Goal: Information Seeking & Learning: Learn about a topic

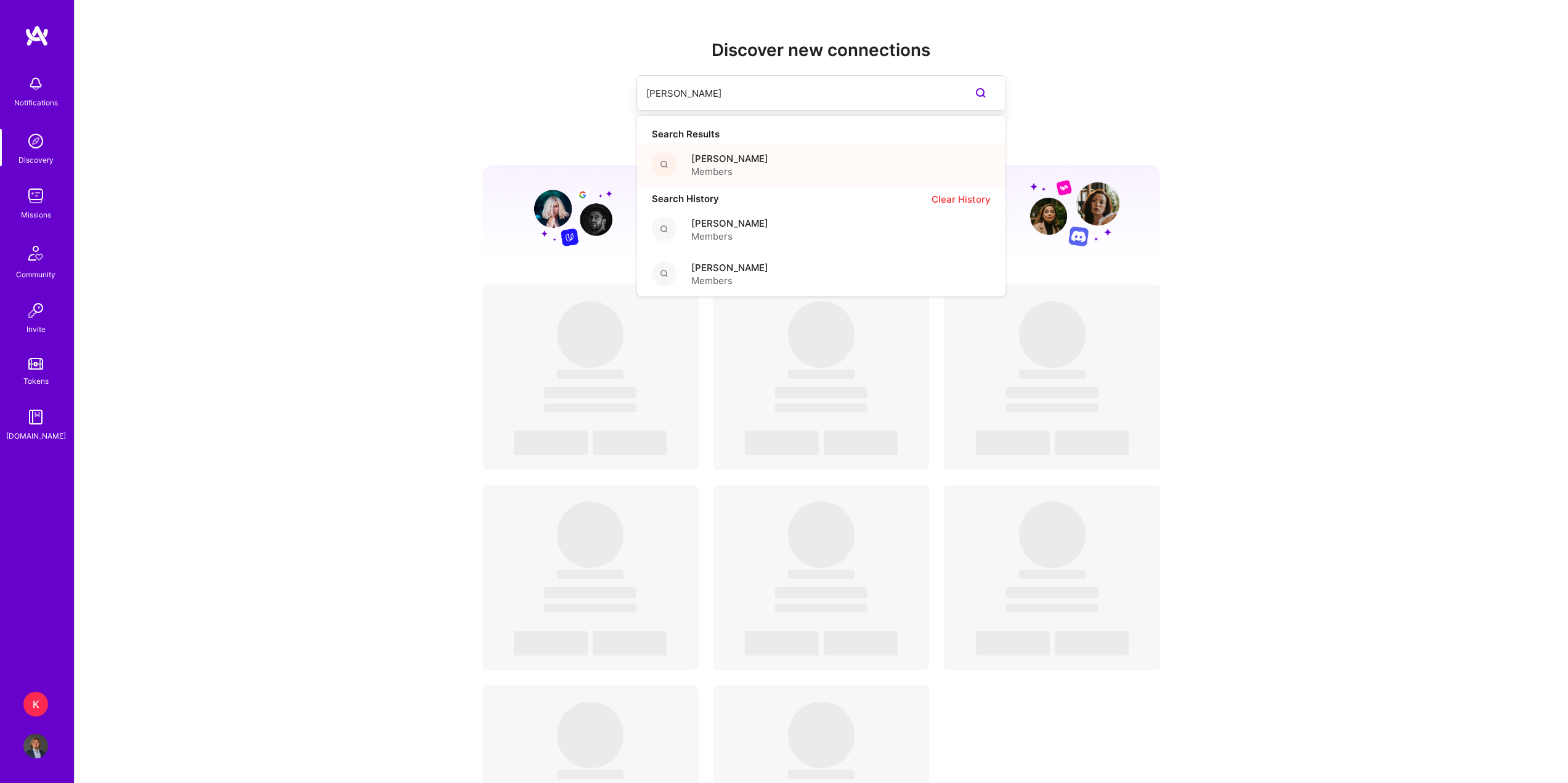
type input "[PERSON_NAME]"
click at [742, 164] on span "[PERSON_NAME]" at bounding box center [730, 159] width 77 height 13
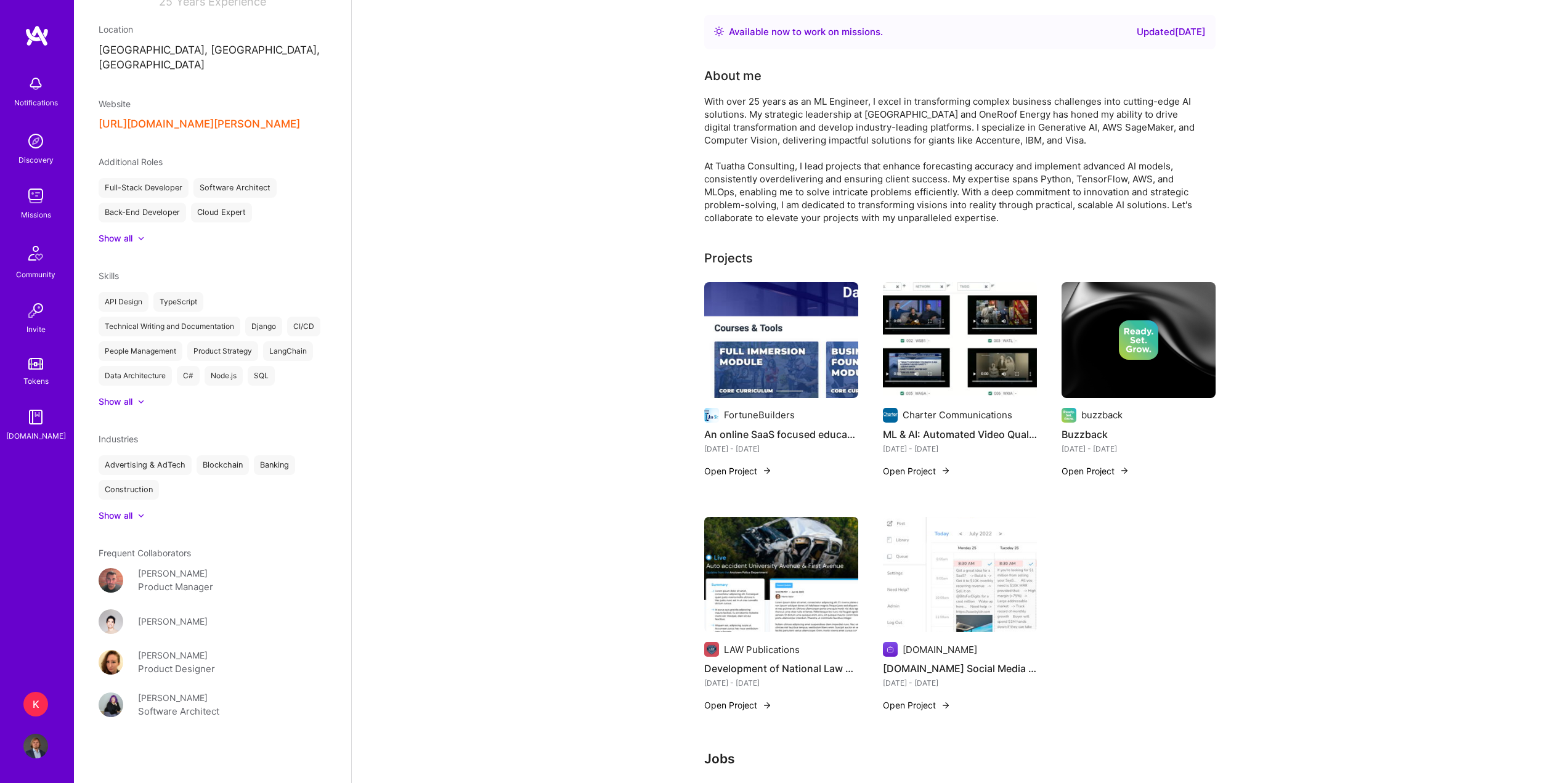
scroll to position [243, 0]
click at [141, 515] on icon at bounding box center [141, 515] width 6 height 4
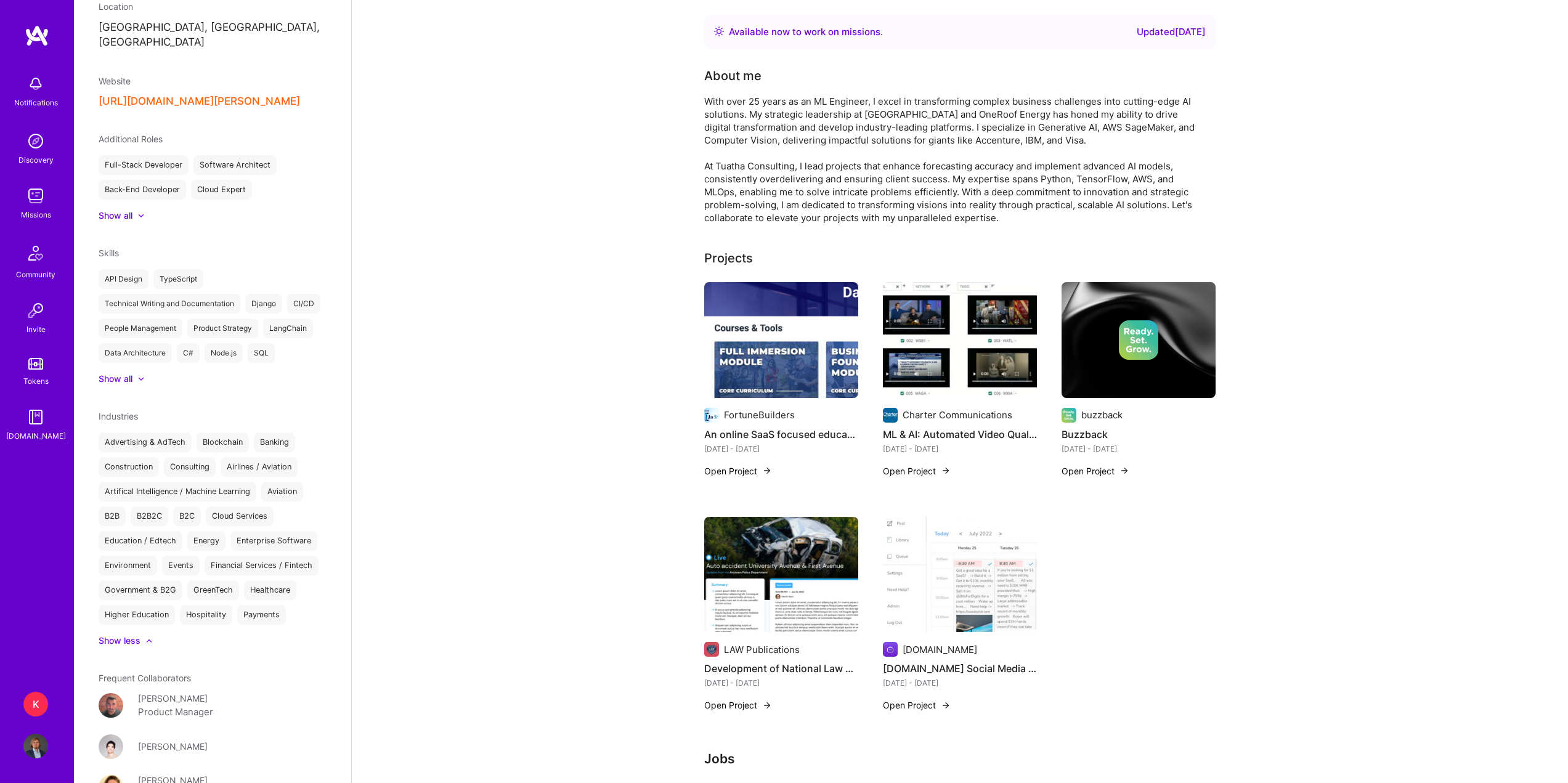
scroll to position [181, 0]
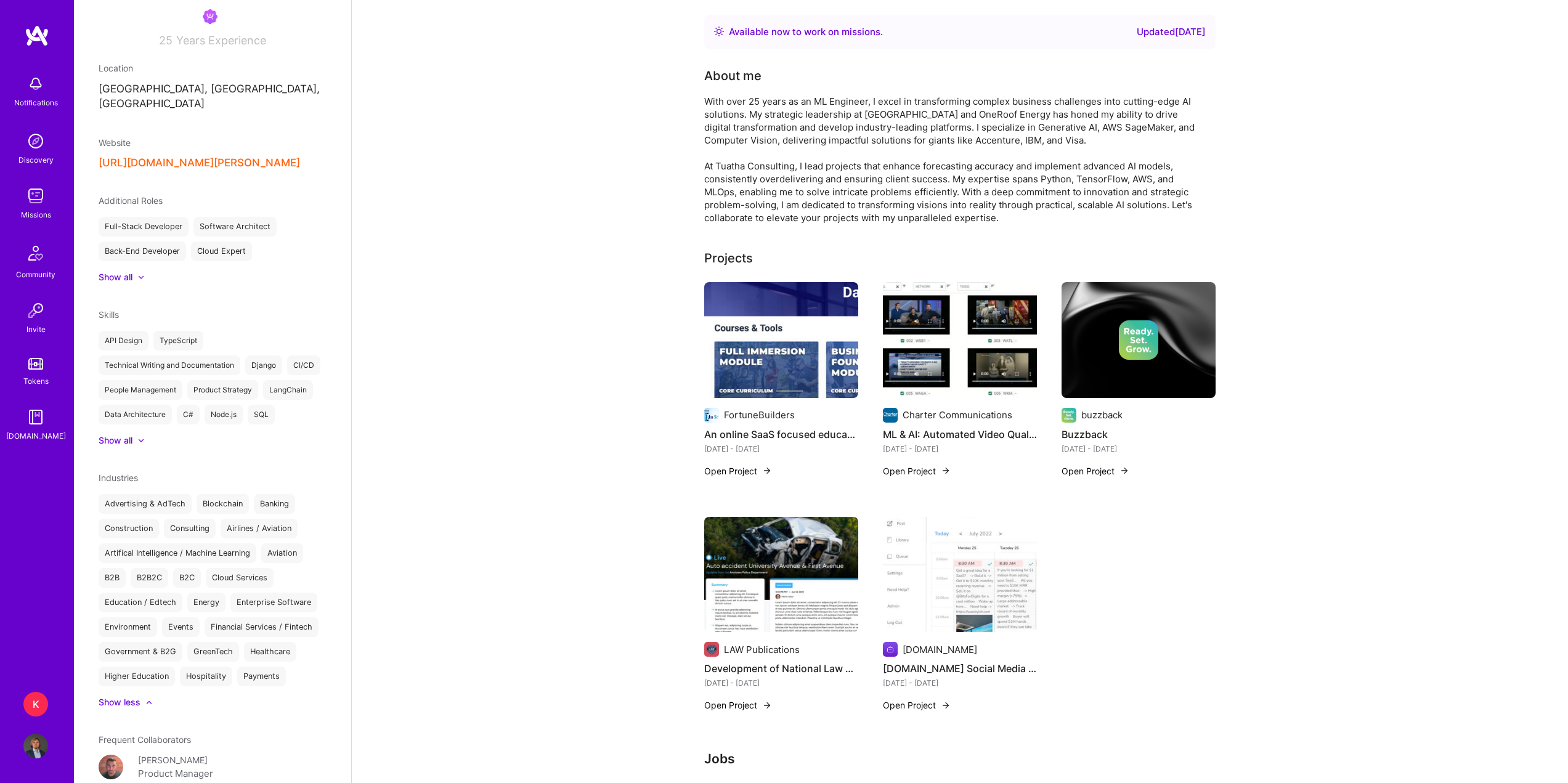
drag, startPoint x: 981, startPoint y: 648, endPoint x: 905, endPoint y: 653, distance: 76.2
click at [905, 653] on div "[DOMAIN_NAME]" at bounding box center [960, 649] width 154 height 15
copy div "[DOMAIN_NAME]"
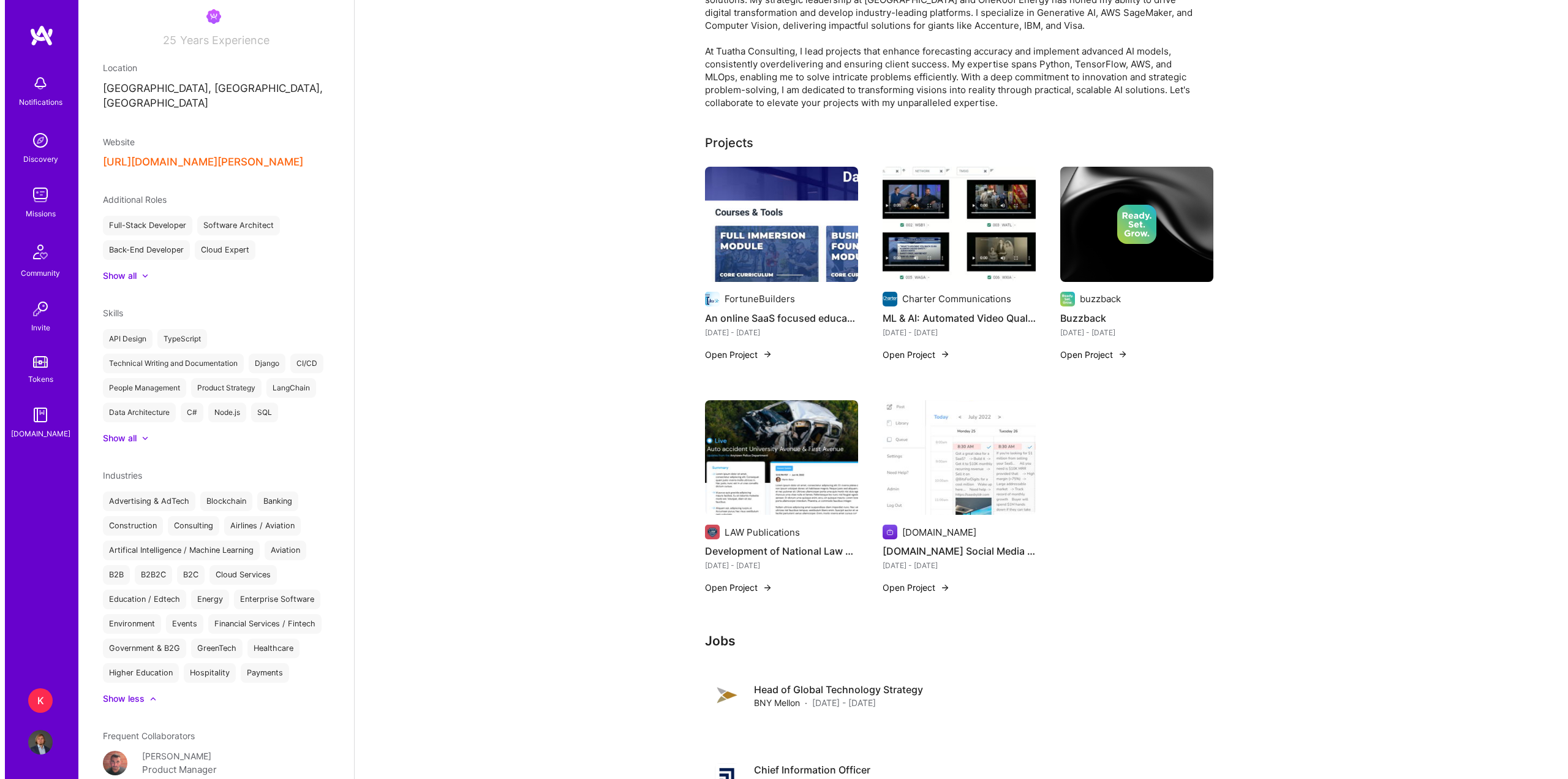
scroll to position [253, 0]
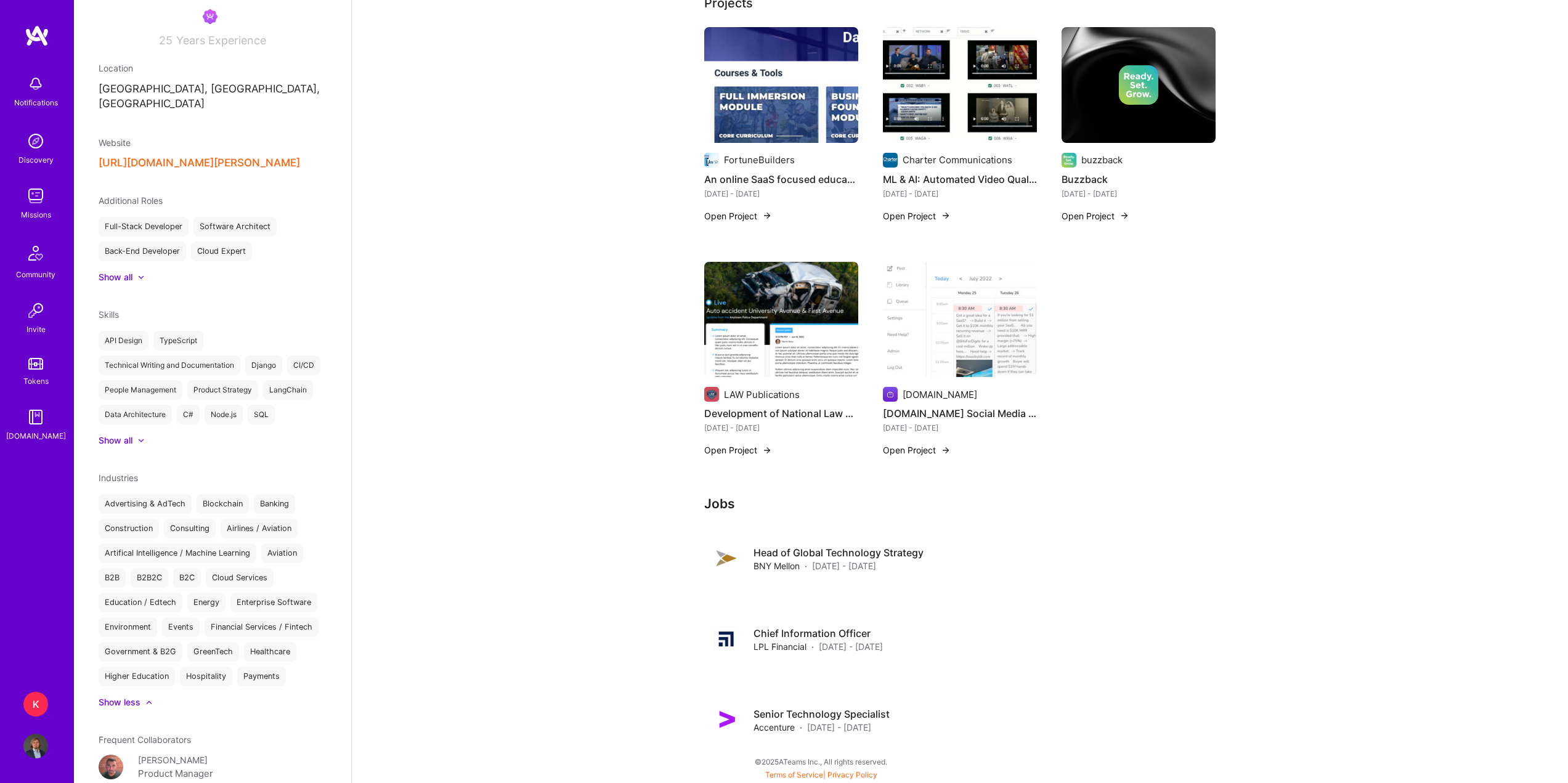
click at [964, 361] on img at bounding box center [960, 319] width 154 height 116
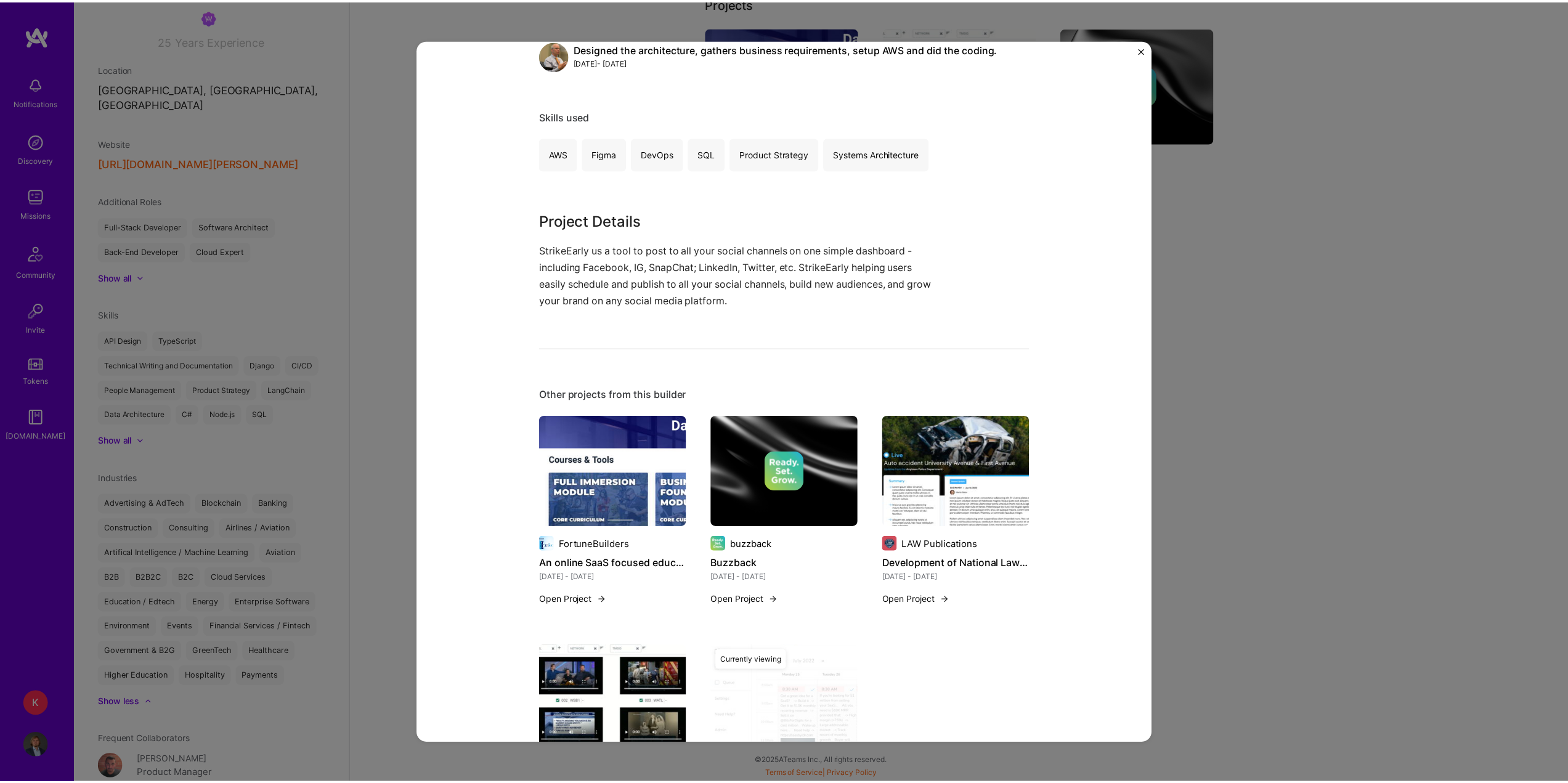
scroll to position [706, 0]
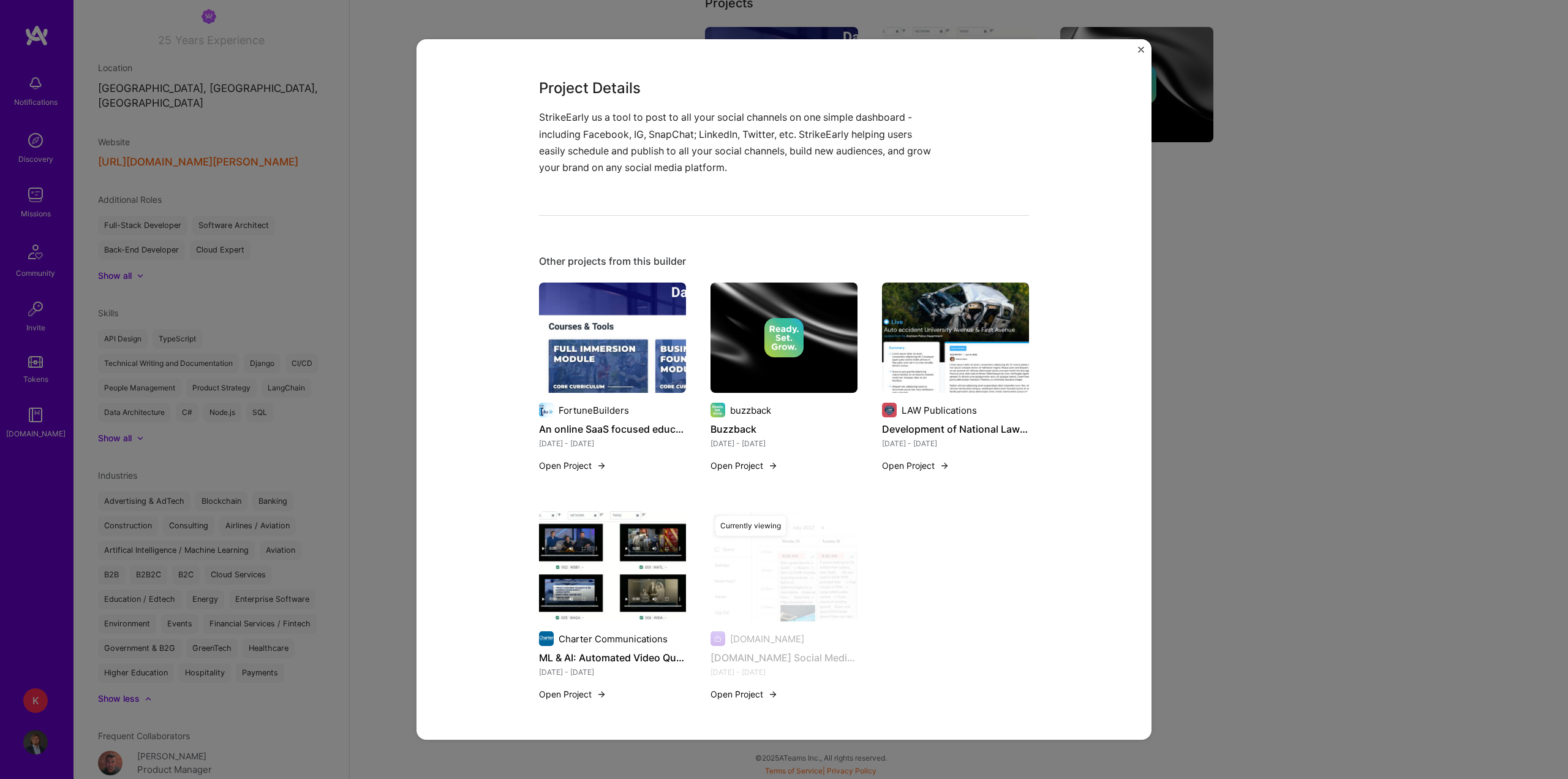
click at [1245, 414] on div "[DOMAIN_NAME] Social Media Scheduling and Posting Software [DOMAIN_NAME] Market…" at bounding box center [784, 390] width 1568 height 779
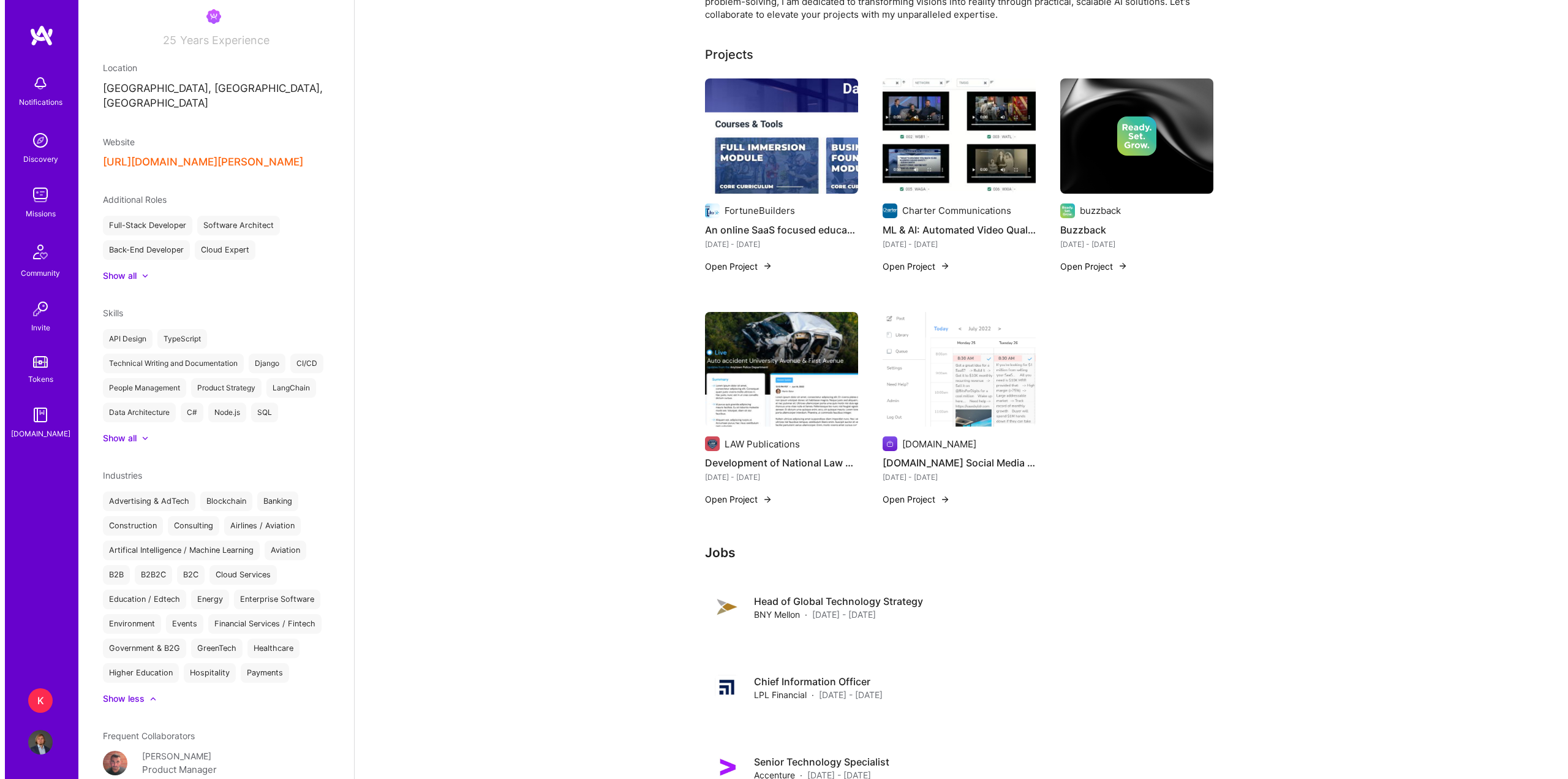
scroll to position [131, 0]
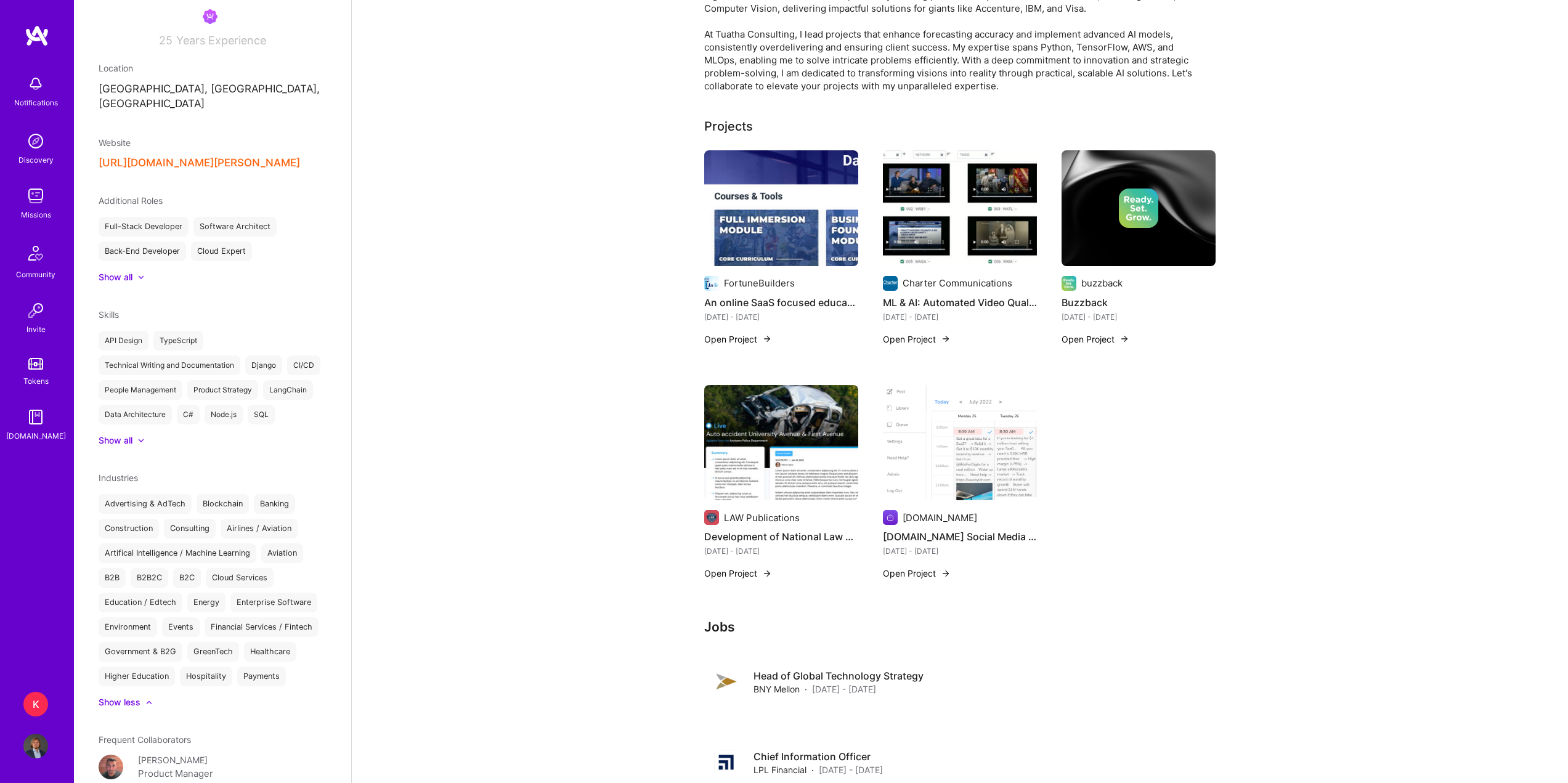
click at [894, 344] on button "Open Project" at bounding box center [916, 339] width 68 height 13
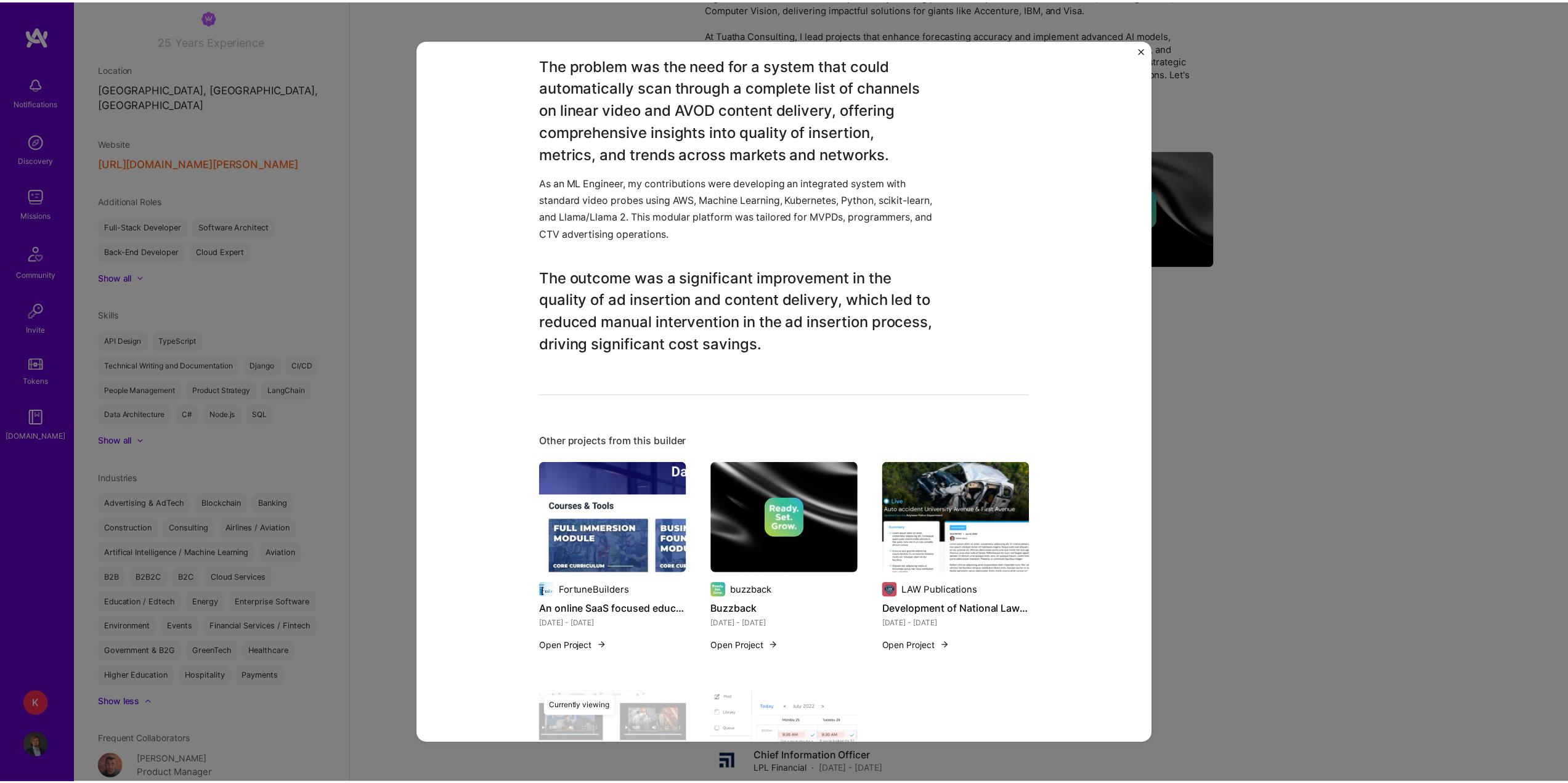
scroll to position [862, 0]
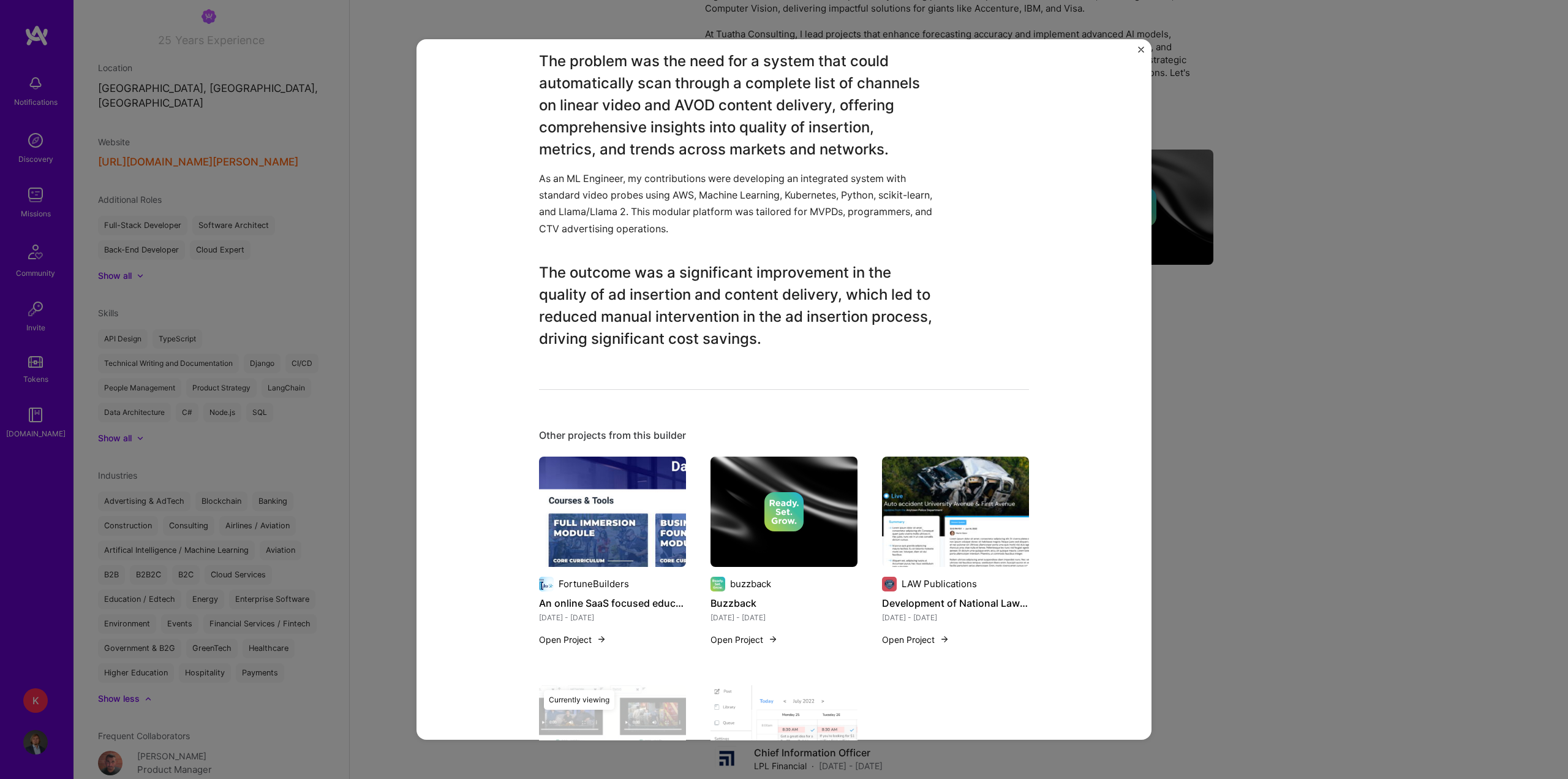
click at [1320, 425] on div "ML & AI: Automated Video Quality Ad Insertion & Validation Charter Communicatio…" at bounding box center [784, 390] width 1568 height 779
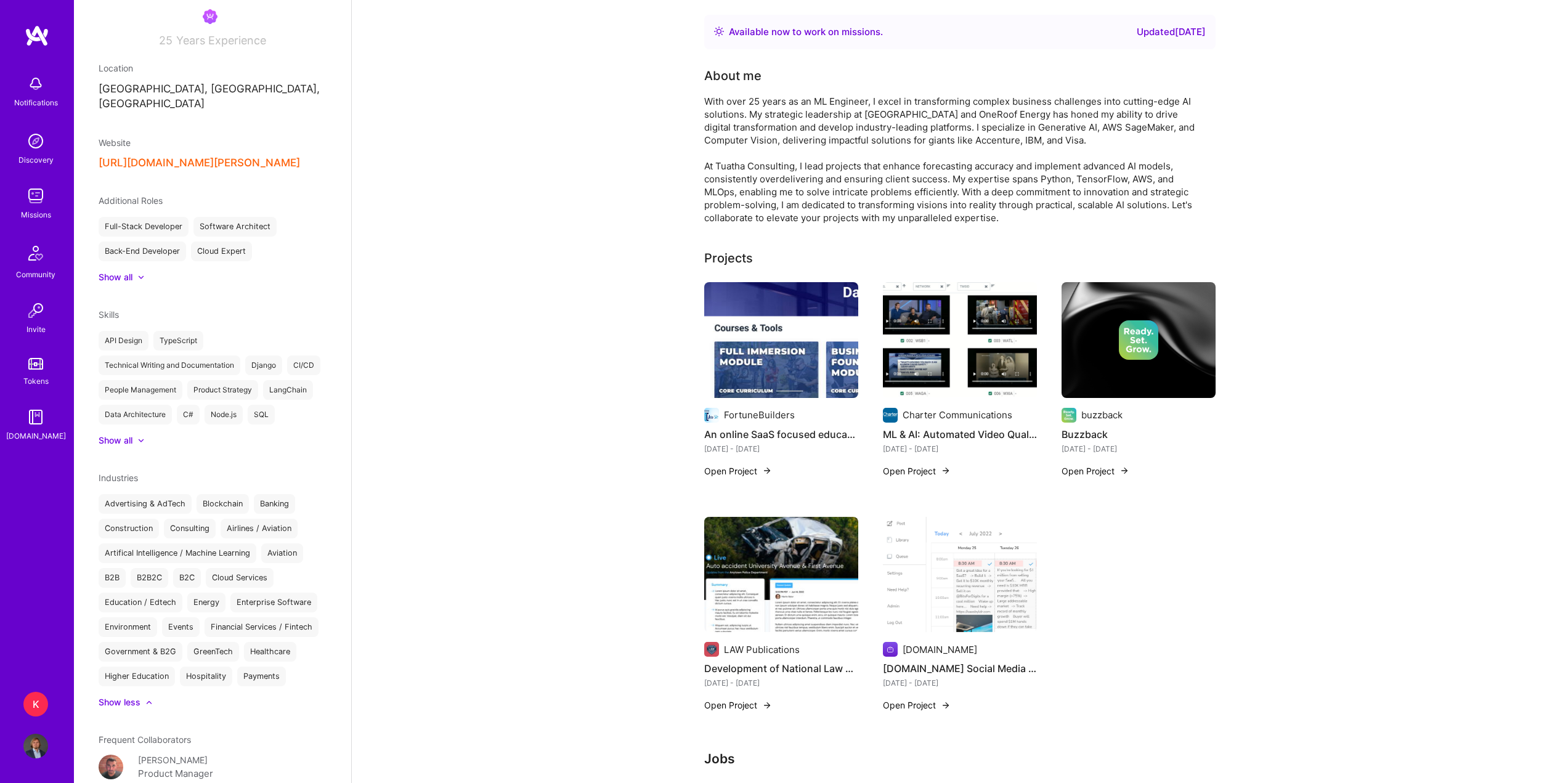
click at [983, 326] on img at bounding box center [960, 340] width 154 height 116
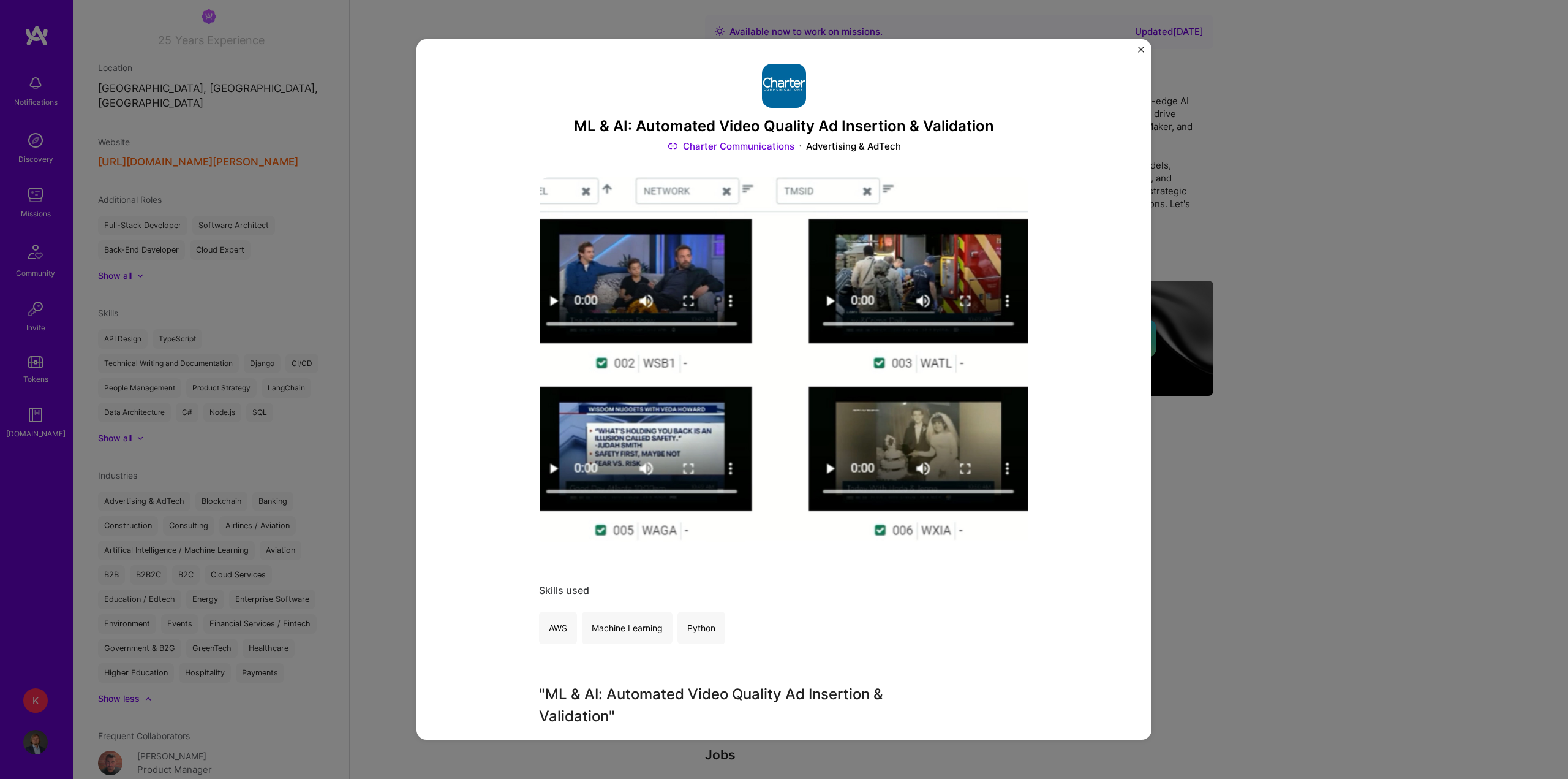
click at [1383, 479] on div "ML & AI: Automated Video Quality Ad Insertion & Validation Charter Communicatio…" at bounding box center [784, 390] width 1568 height 779
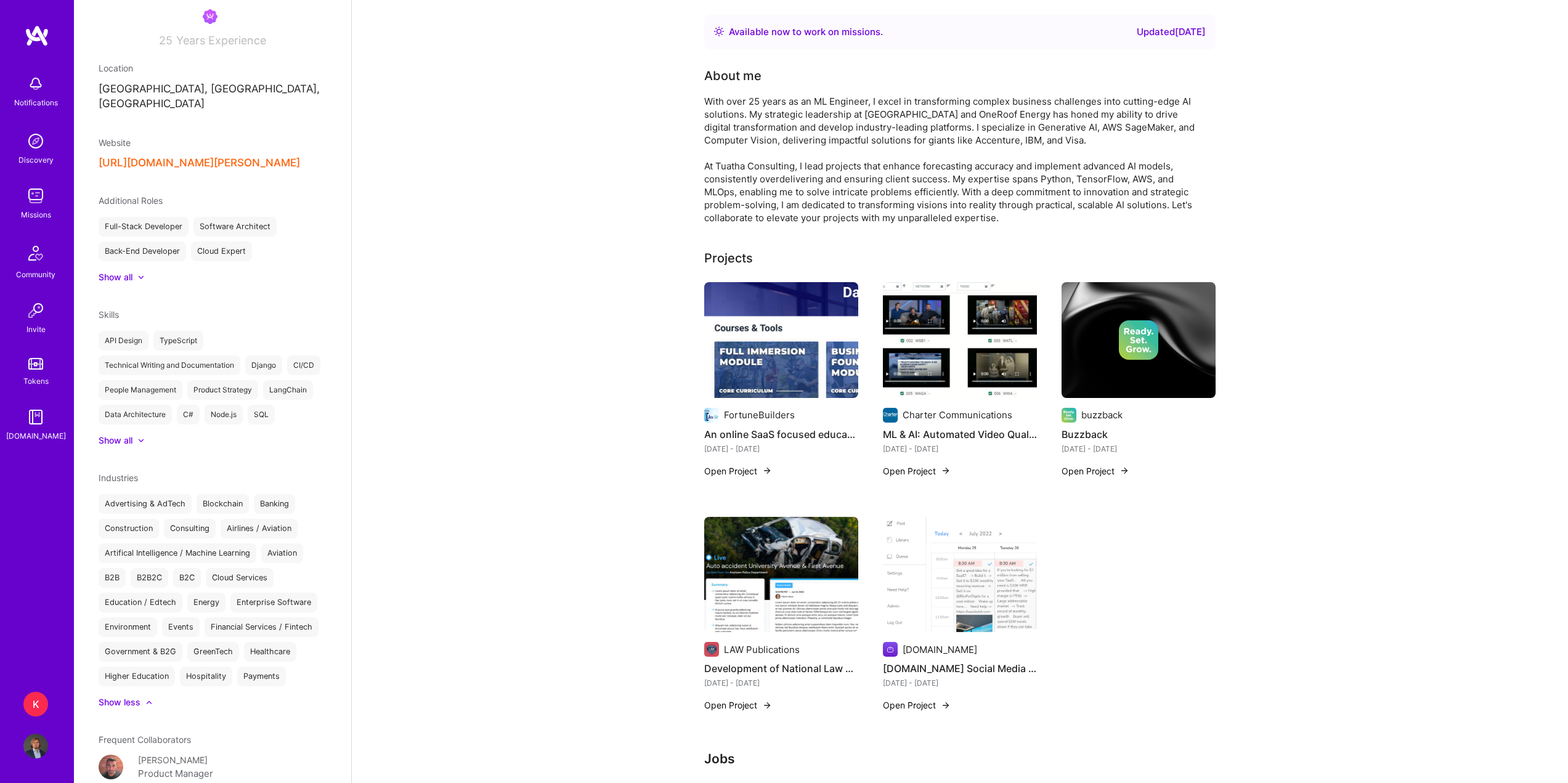
click at [801, 352] on img at bounding box center [781, 340] width 154 height 116
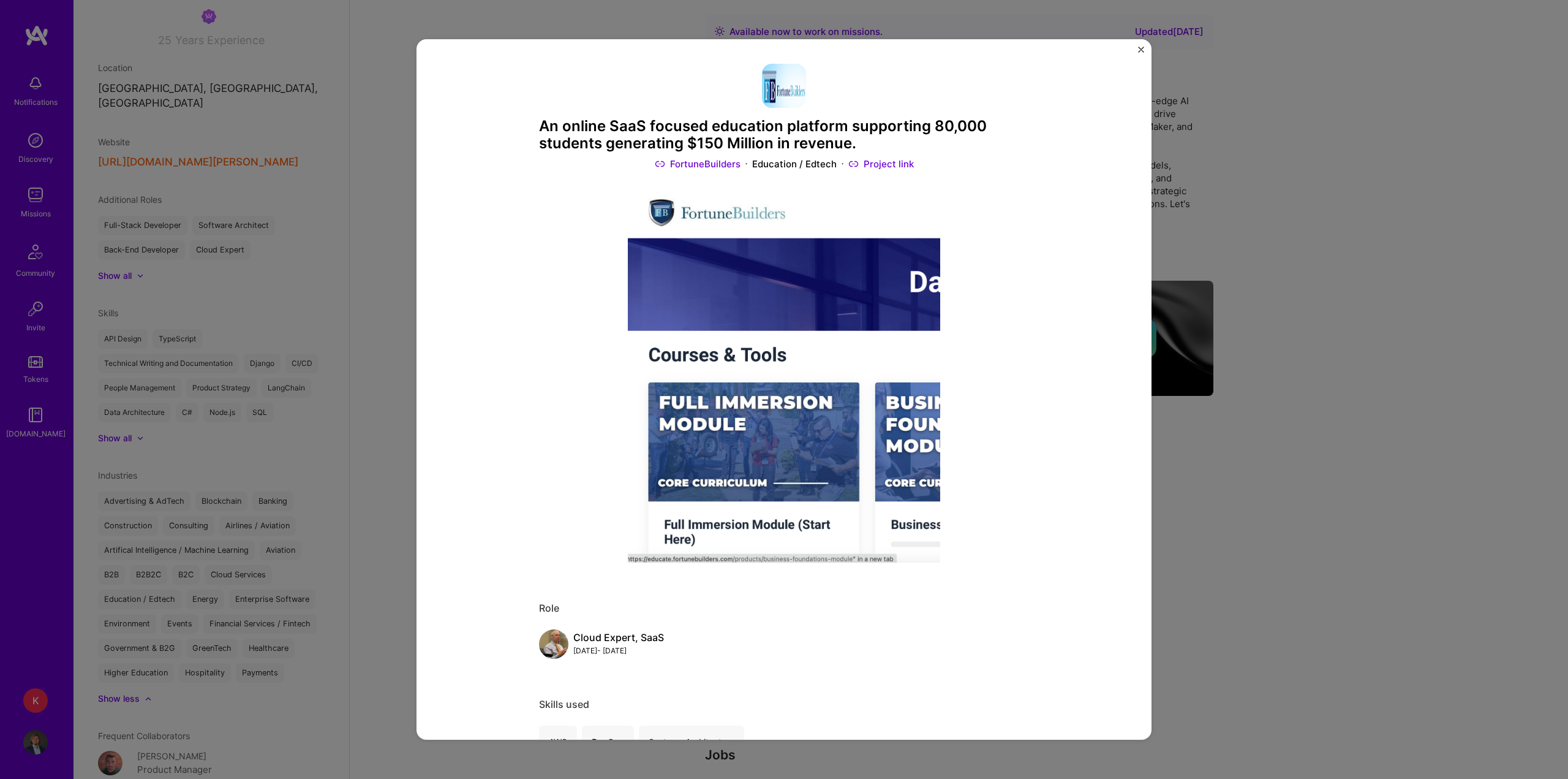
click at [1235, 292] on div "An online SaaS focused education platform supporting 80,000 students generating…" at bounding box center [784, 390] width 1568 height 779
